Goal: Transaction & Acquisition: Purchase product/service

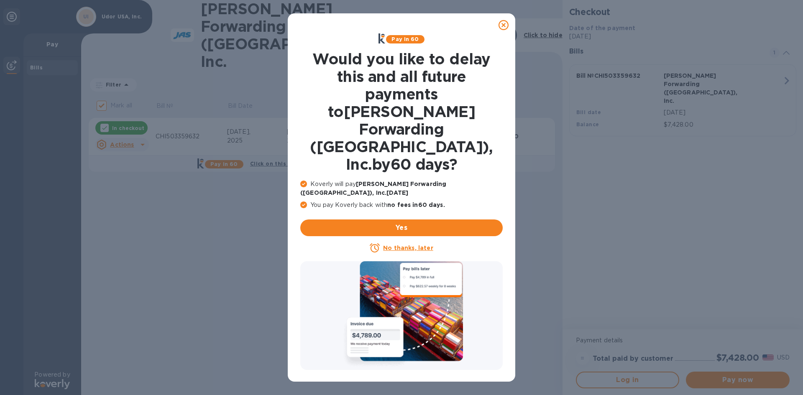
click at [407, 245] on u "No thanks, later" at bounding box center [408, 248] width 50 height 7
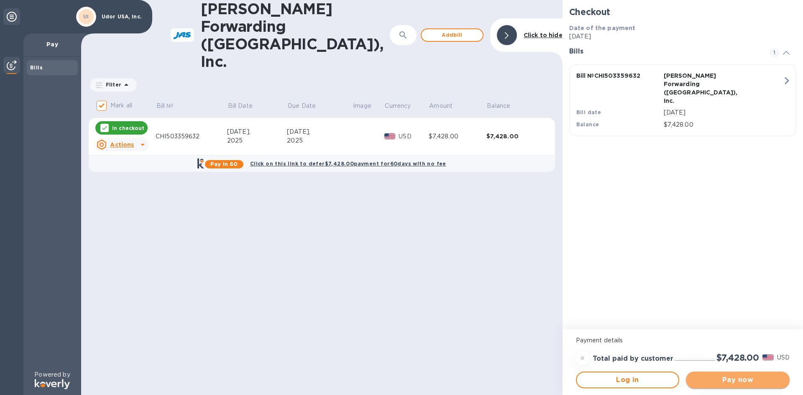
click at [743, 379] on span "Pay now" at bounding box center [738, 380] width 90 height 10
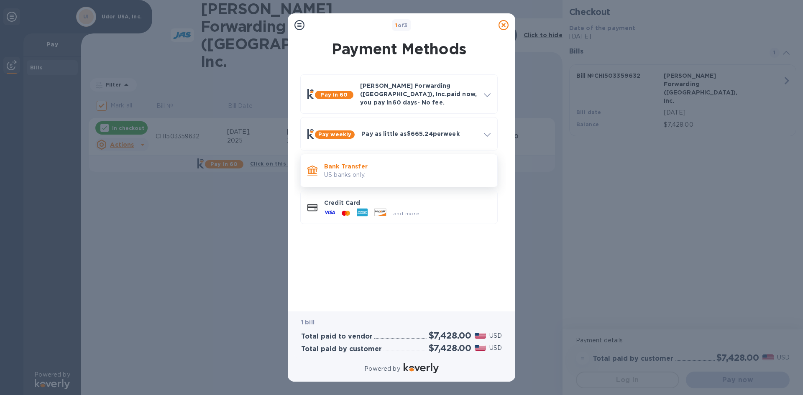
click at [378, 171] on p "US banks only." at bounding box center [407, 175] width 167 height 9
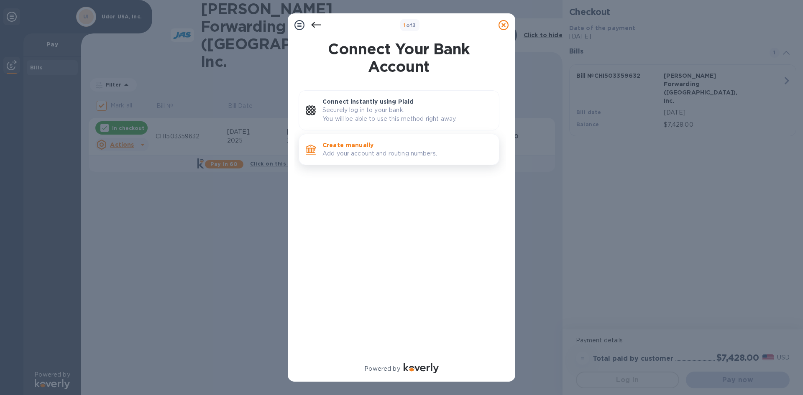
click at [386, 161] on div "Create manually Add your account and routing numbers." at bounding box center [407, 150] width 177 height 24
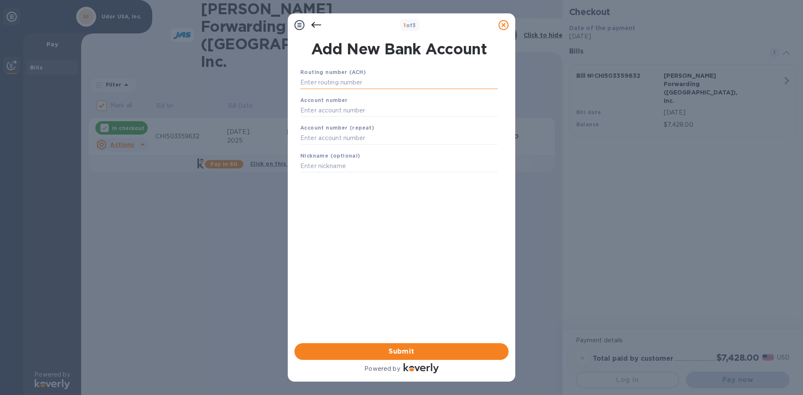
click at [360, 85] on input "text" at bounding box center [398, 83] width 197 height 13
click at [355, 71] on b "Routing number (ACH)" at bounding box center [333, 72] width 66 height 6
click at [356, 80] on input "text" at bounding box center [398, 83] width 197 height 13
type input "091000022"
type input "104785314972"
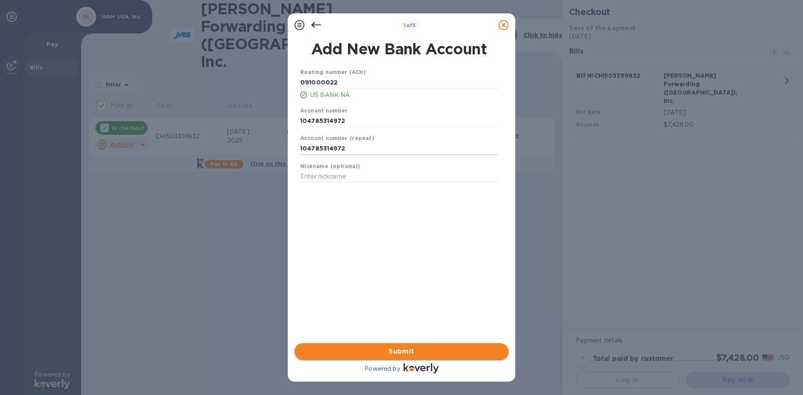
type input "104785314972"
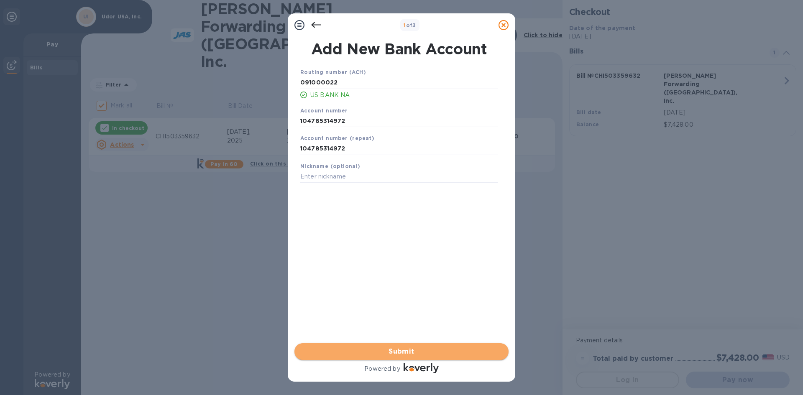
click at [418, 351] on span "Submit" at bounding box center [401, 352] width 201 height 10
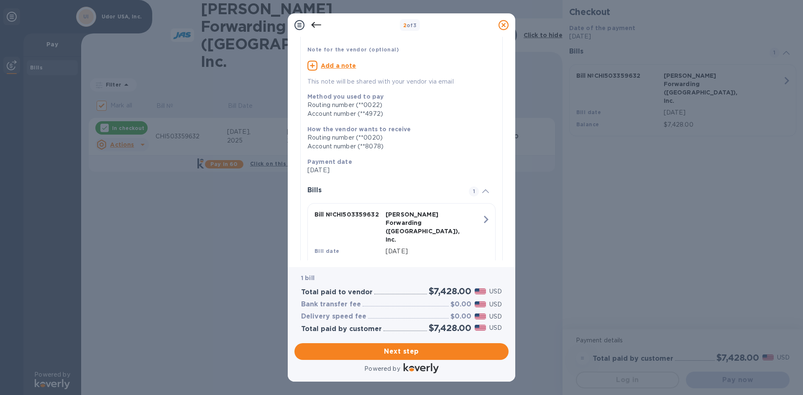
scroll to position [78, 0]
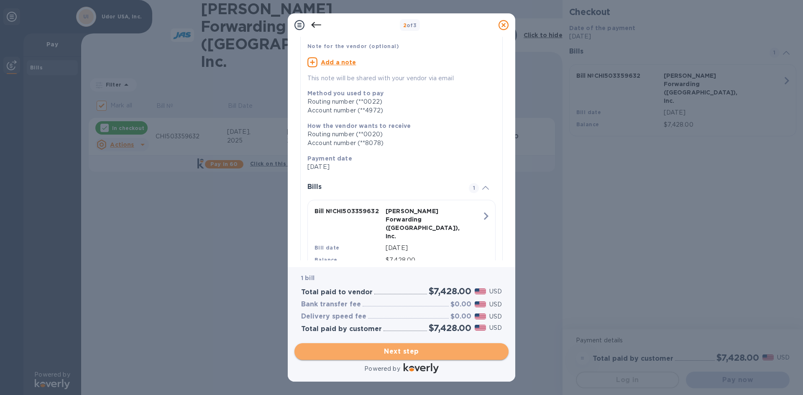
click at [421, 349] on span "Next step" at bounding box center [401, 352] width 201 height 10
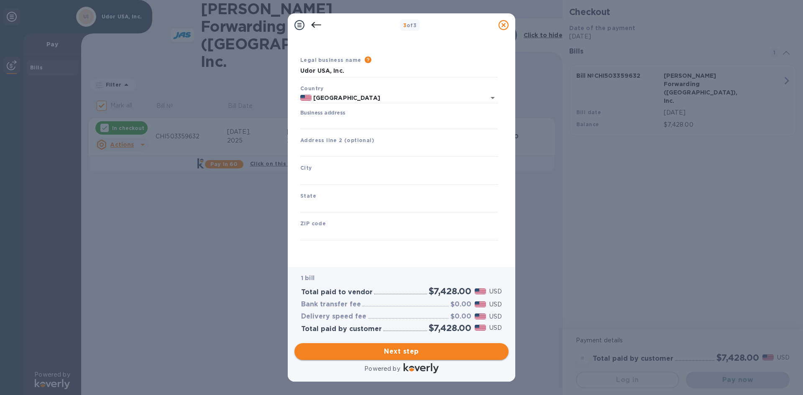
scroll to position [14, 0]
click at [363, 121] on input "Business address" at bounding box center [398, 123] width 197 height 13
type input "[STREET_ADDRESS]"
click at [334, 167] on div "City" at bounding box center [399, 174] width 204 height 28
click at [334, 175] on input "text" at bounding box center [398, 178] width 197 height 13
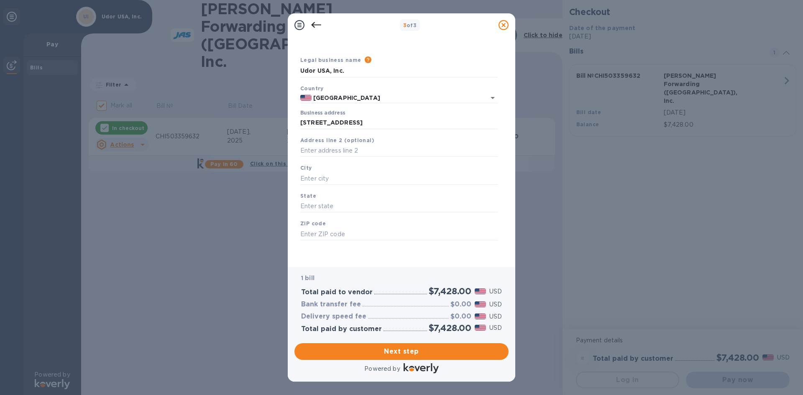
click at [322, 168] on div "City" at bounding box center [399, 174] width 204 height 28
click at [322, 175] on input "text" at bounding box center [398, 178] width 197 height 13
type input "r"
type input "[PERSON_NAME]"
type input "MN"
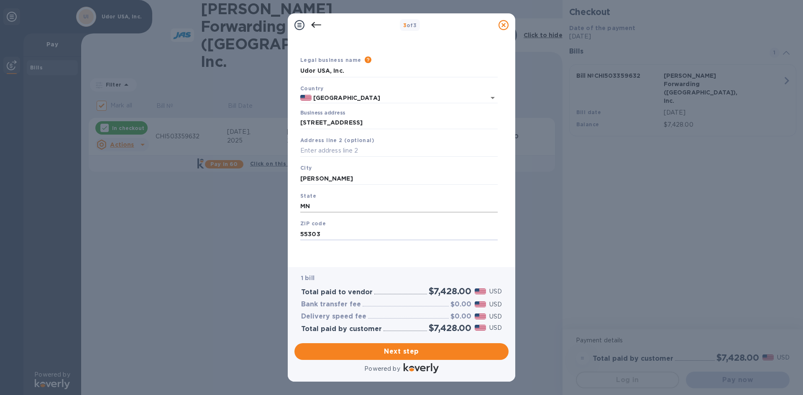
type input "55303"
click at [311, 205] on input "MN" at bounding box center [398, 206] width 197 height 13
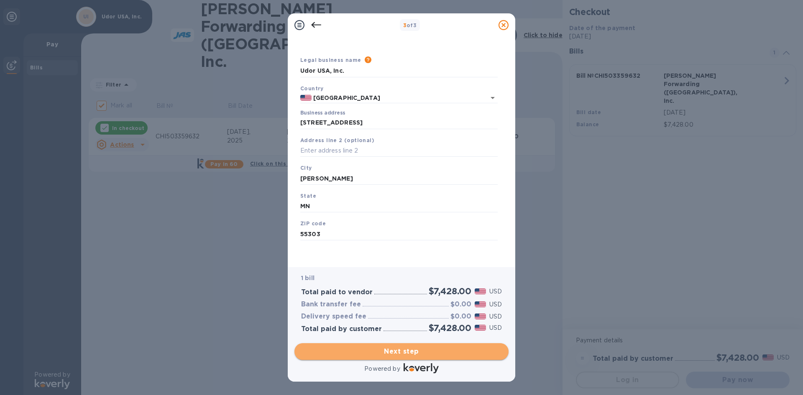
click at [402, 351] on span "Next step" at bounding box center [401, 352] width 201 height 10
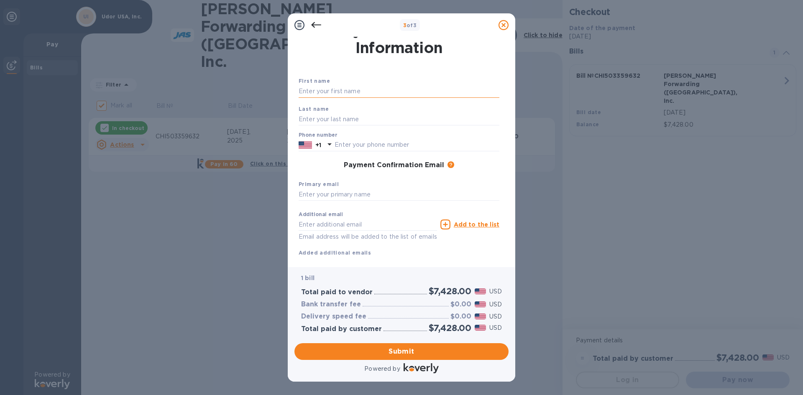
click at [333, 87] on input "text" at bounding box center [399, 91] width 201 height 13
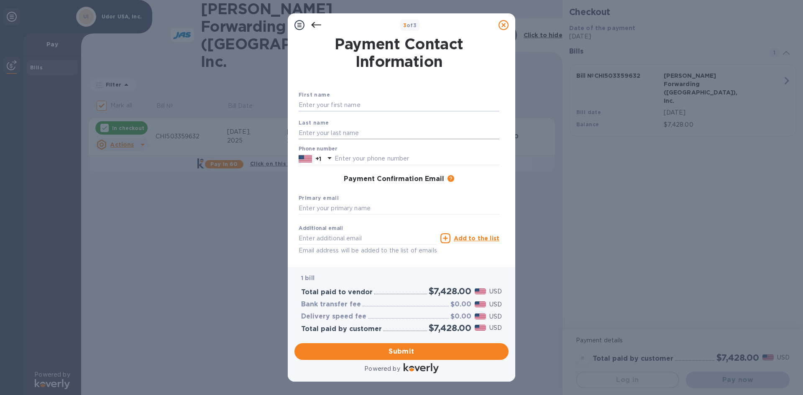
scroll to position [33, 0]
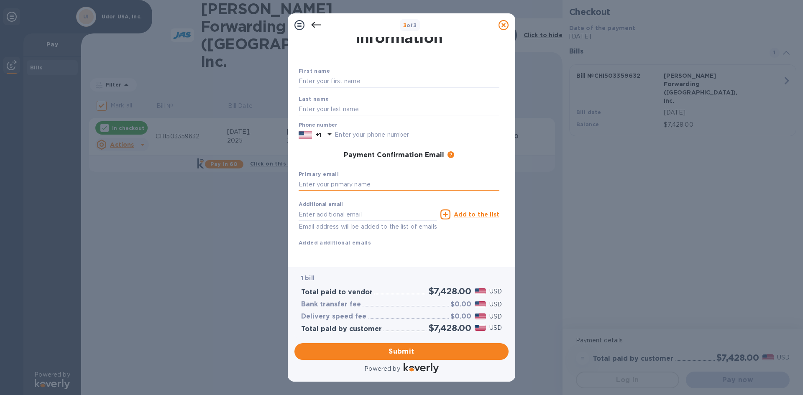
click at [354, 181] on input "text" at bounding box center [399, 185] width 201 height 13
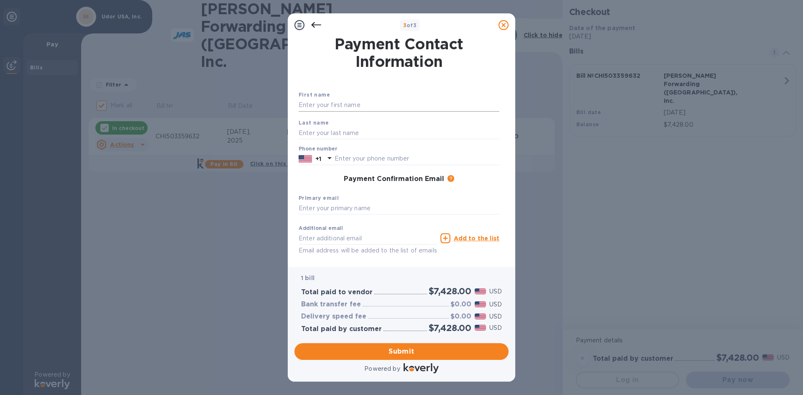
click at [328, 105] on input "text" at bounding box center [399, 105] width 201 height 13
click at [323, 106] on input "text" at bounding box center [399, 105] width 201 height 13
type input "[PERSON_NAME]"
click at [351, 158] on input "text" at bounding box center [417, 159] width 165 height 13
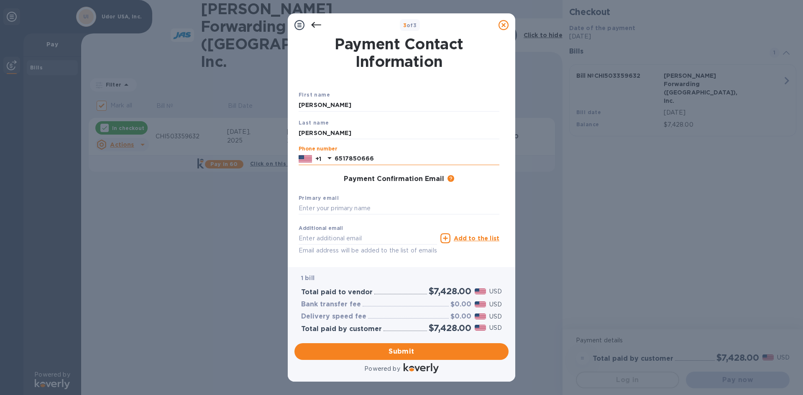
type input "6517850666"
type input "[EMAIL_ADDRESS][DOMAIN_NAME]"
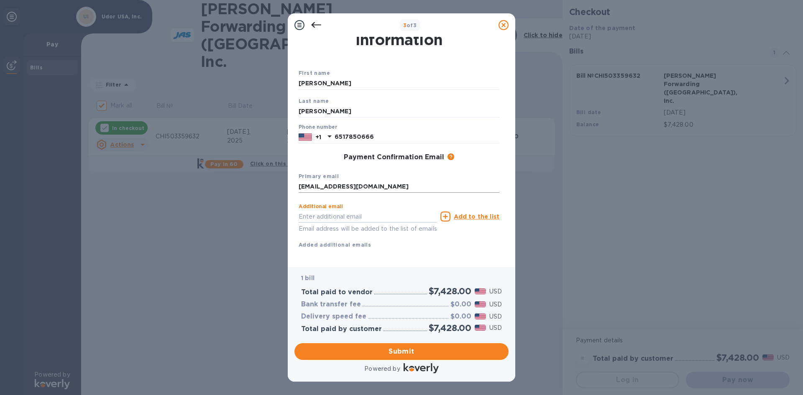
scroll to position [33, 0]
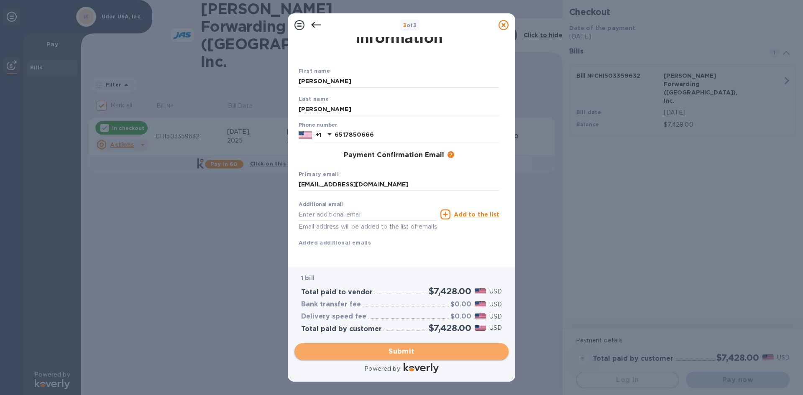
click at [402, 349] on span "Submit" at bounding box center [401, 352] width 201 height 10
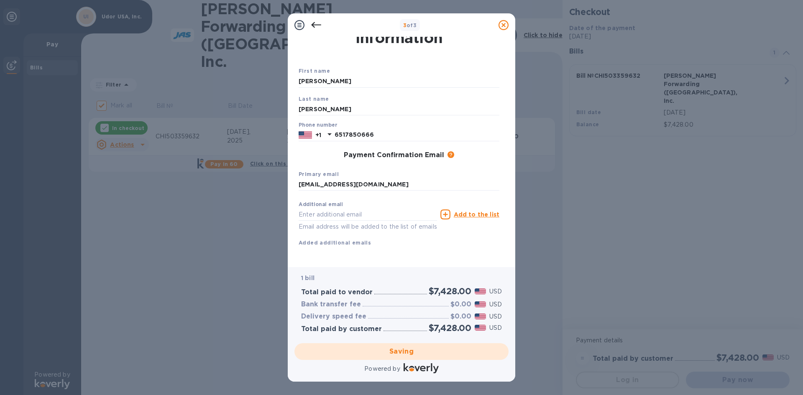
checkbox input "false"
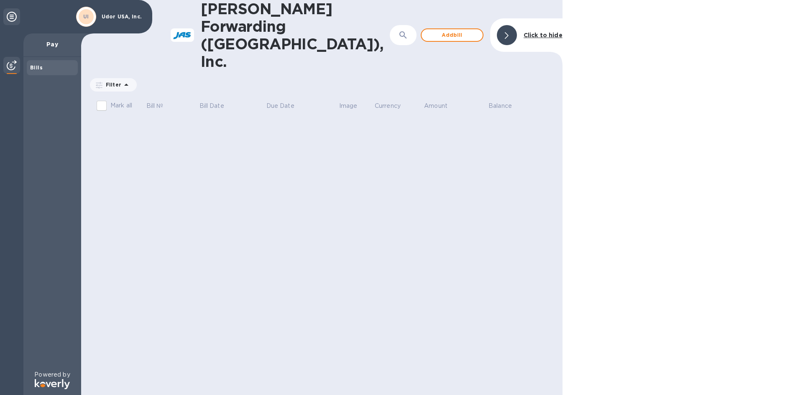
click at [114, 11] on div "UI Udor USA, Inc." at bounding box center [110, 16] width 73 height 23
click at [116, 16] on p "Udor USA, Inc." at bounding box center [123, 17] width 42 height 6
click at [90, 13] on div "UI" at bounding box center [86, 16] width 15 height 15
drag, startPoint x: 87, startPoint y: 18, endPoint x: 132, endPoint y: 21, distance: 44.9
click at [90, 18] on div "UI" at bounding box center [86, 16] width 15 height 15
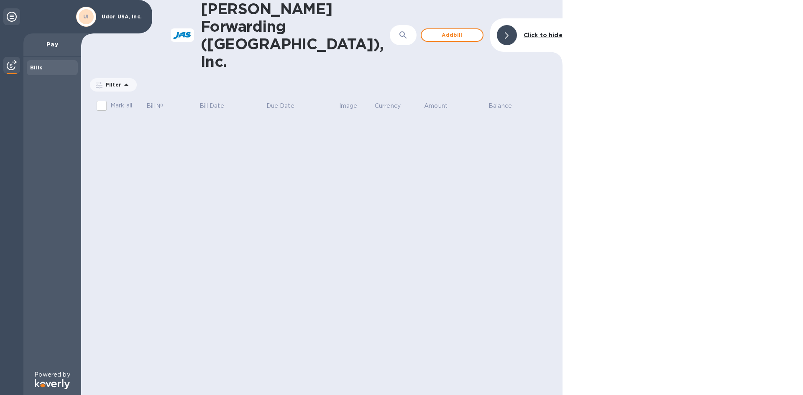
click at [132, 21] on div "Udor USA, Inc." at bounding box center [122, 16] width 49 height 9
click at [79, 19] on div "UI" at bounding box center [86, 16] width 15 height 15
click at [8, 17] on icon at bounding box center [12, 17] width 10 height 10
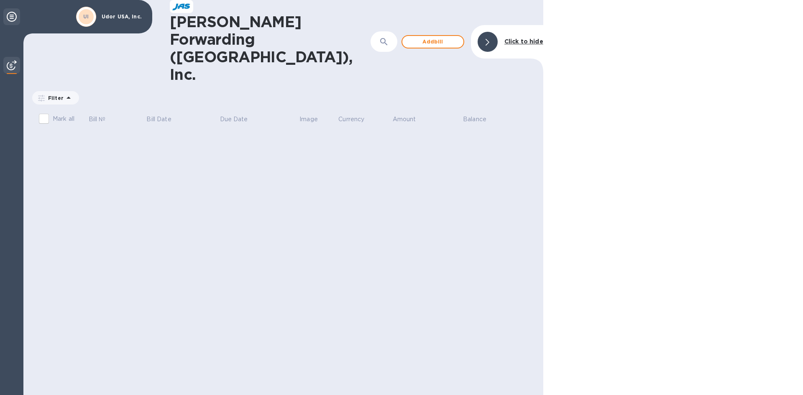
click at [8, 17] on icon at bounding box center [12, 17] width 10 height 10
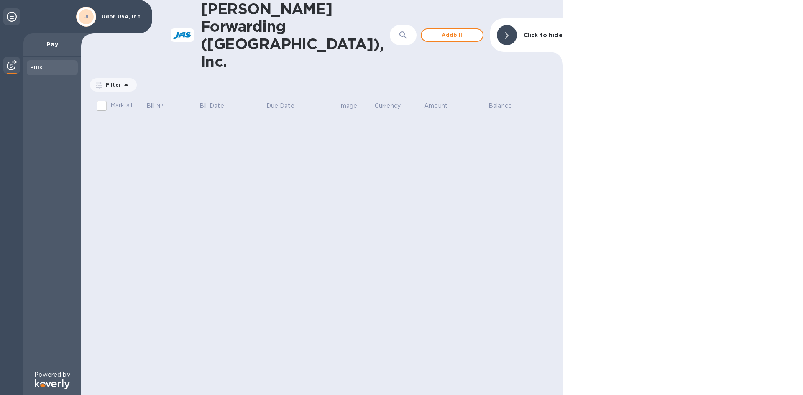
click at [109, 16] on p "Udor USA, Inc." at bounding box center [123, 17] width 42 height 6
click at [88, 16] on b "UI" at bounding box center [86, 16] width 6 height 6
click at [124, 17] on p "Udor USA, Inc." at bounding box center [123, 17] width 42 height 6
click at [512, 25] on div at bounding box center [507, 35] width 20 height 20
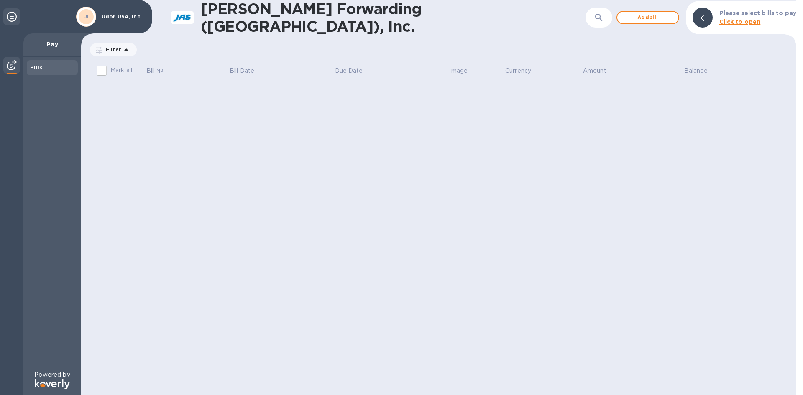
click at [112, 15] on p "Udor USA, Inc." at bounding box center [123, 17] width 42 height 6
click at [87, 15] on b "UI" at bounding box center [86, 16] width 6 height 6
